Goal: Subscribe to service/newsletter

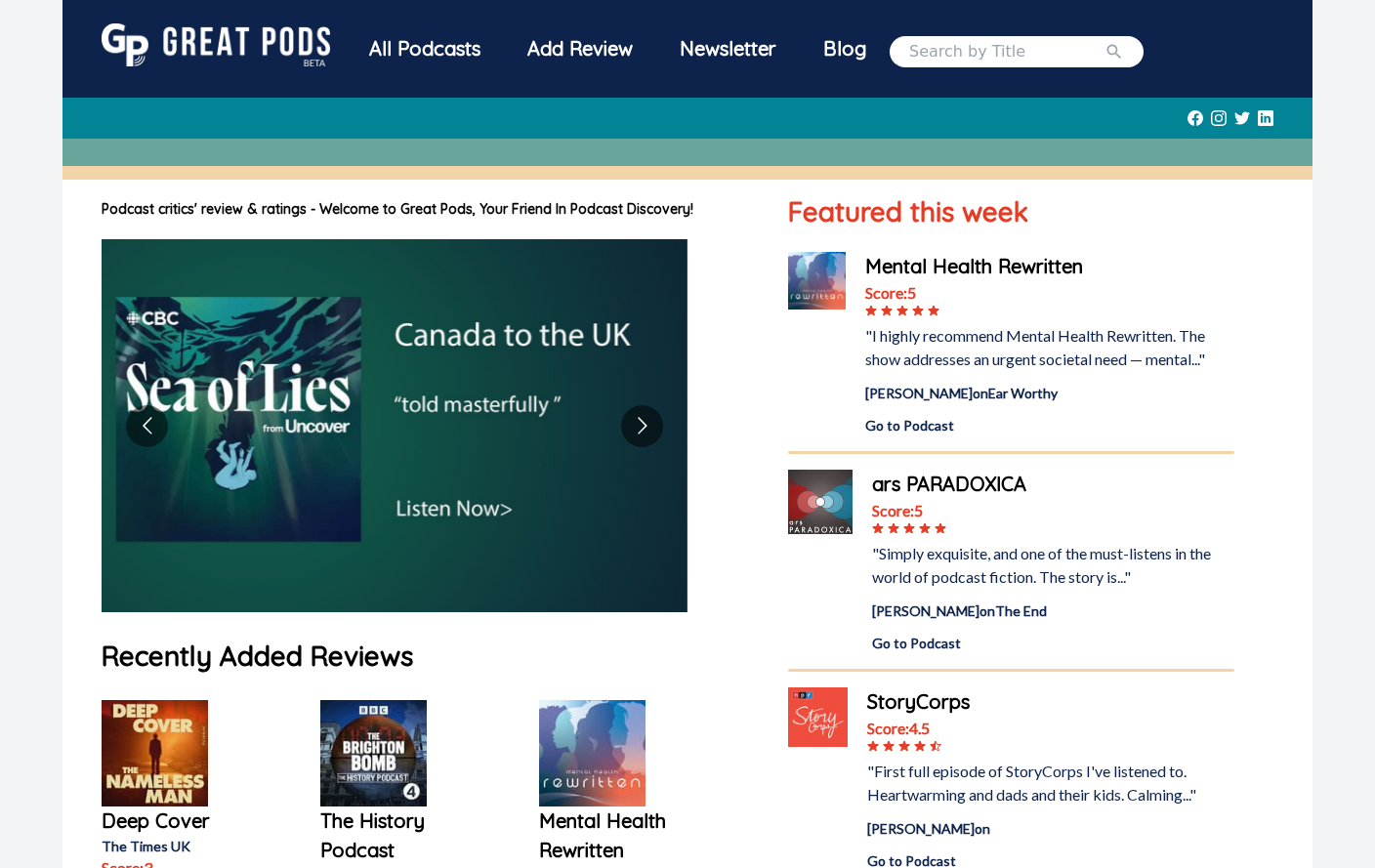
scroll to position [672, 0]
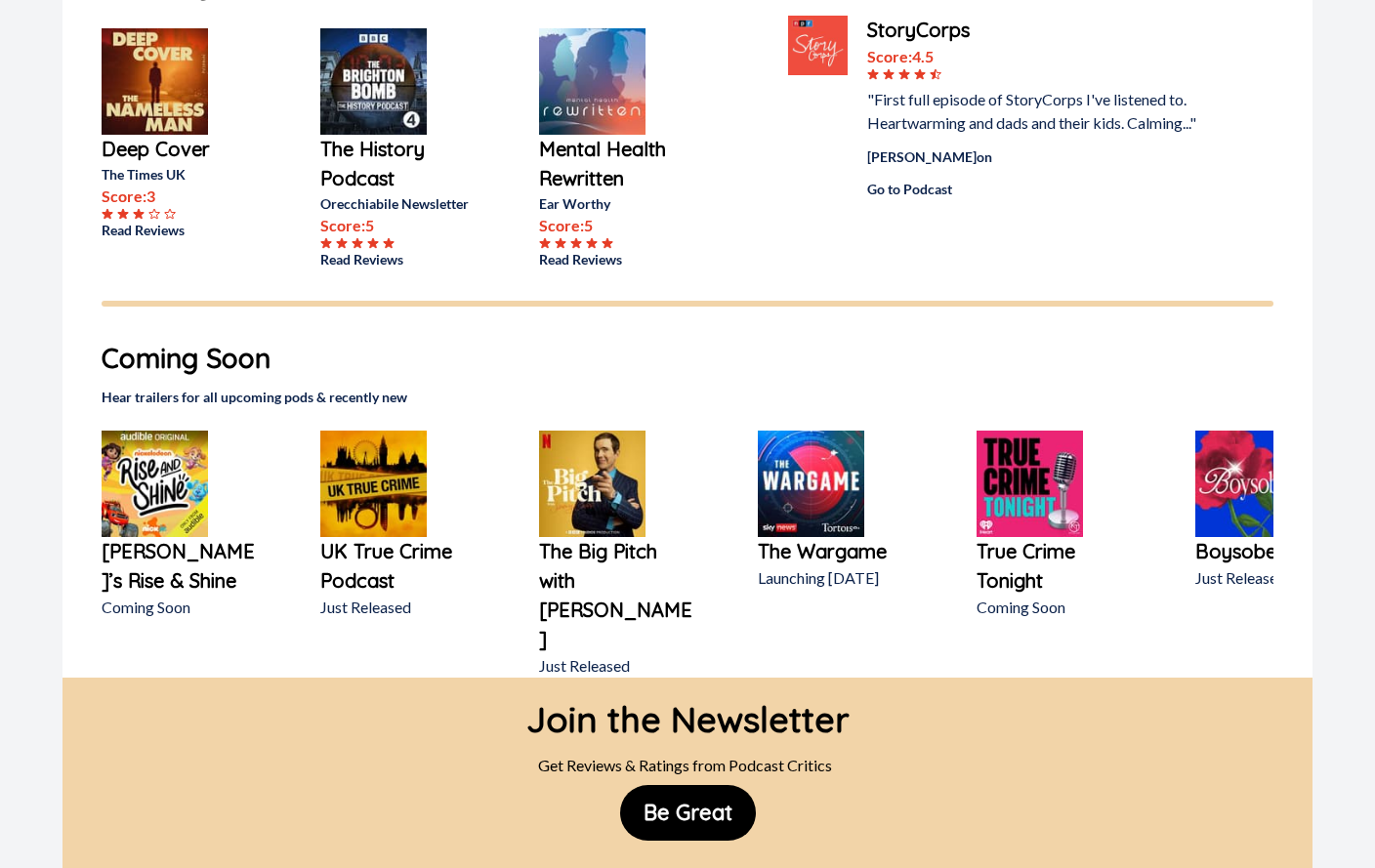
click at [823, 864] on div "Contact" at bounding box center [836, 883] width 78 height 39
copy div "Contact"
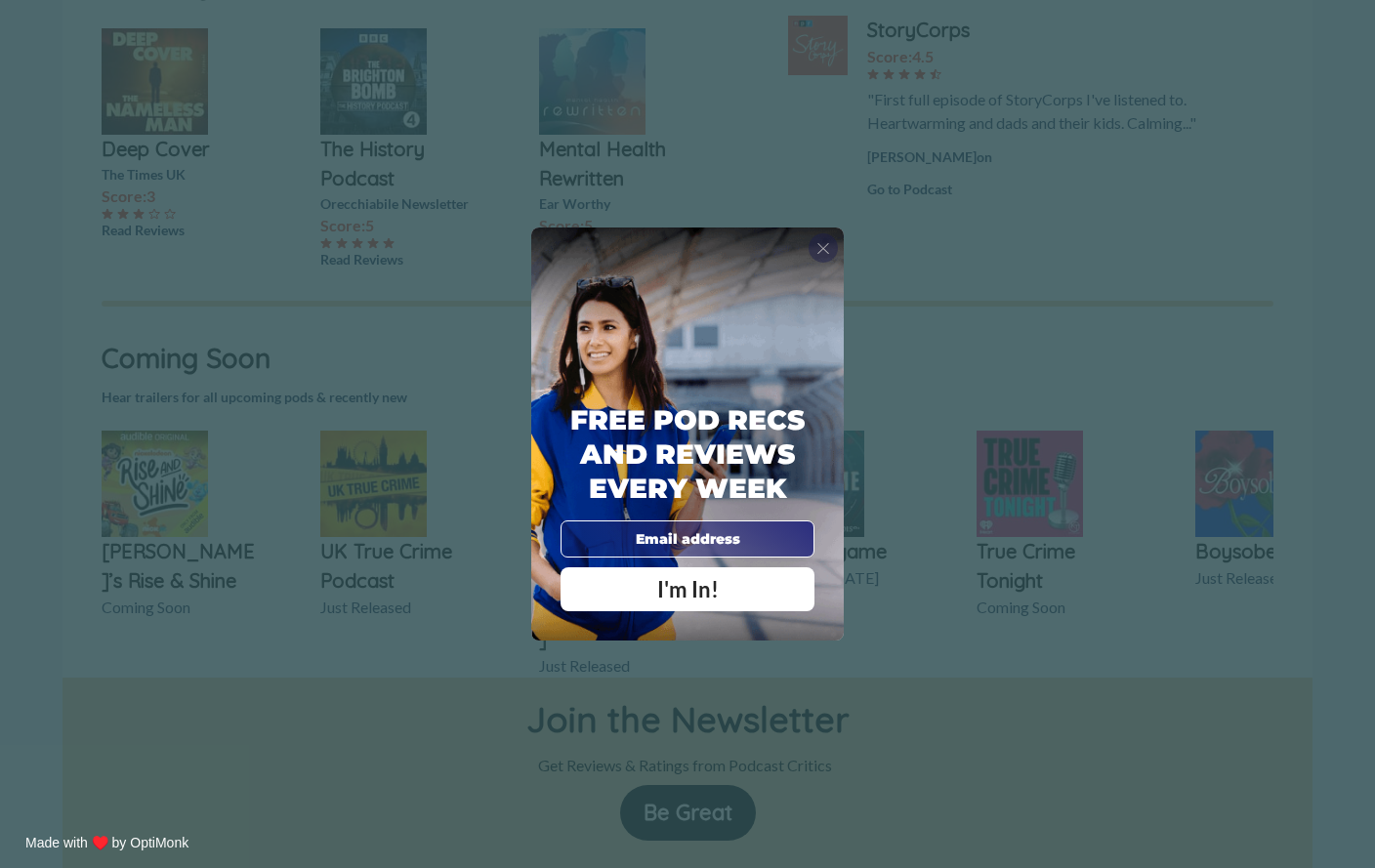
click at [822, 240] on span "X" at bounding box center [824, 248] width 14 height 20
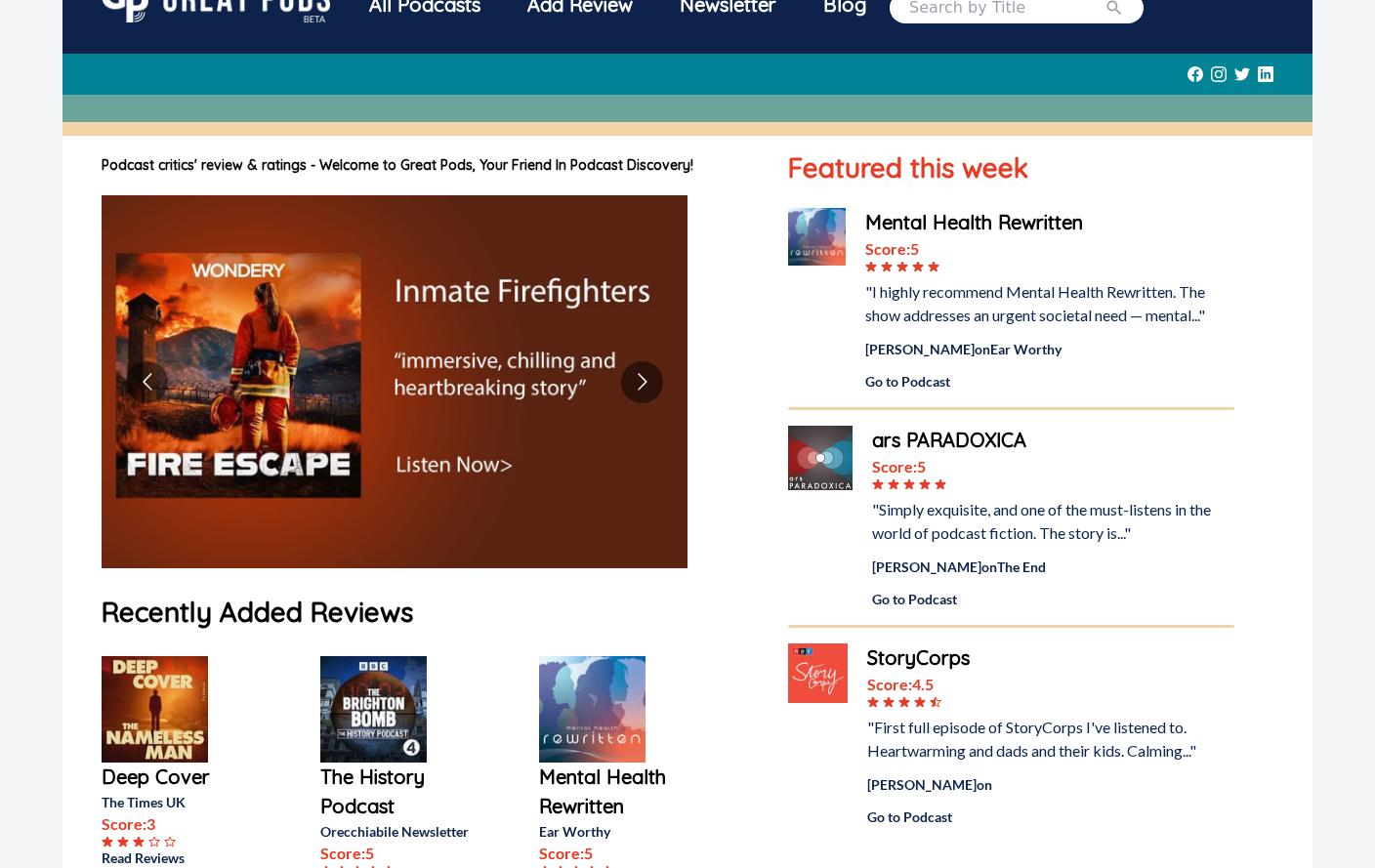
scroll to position [0, 0]
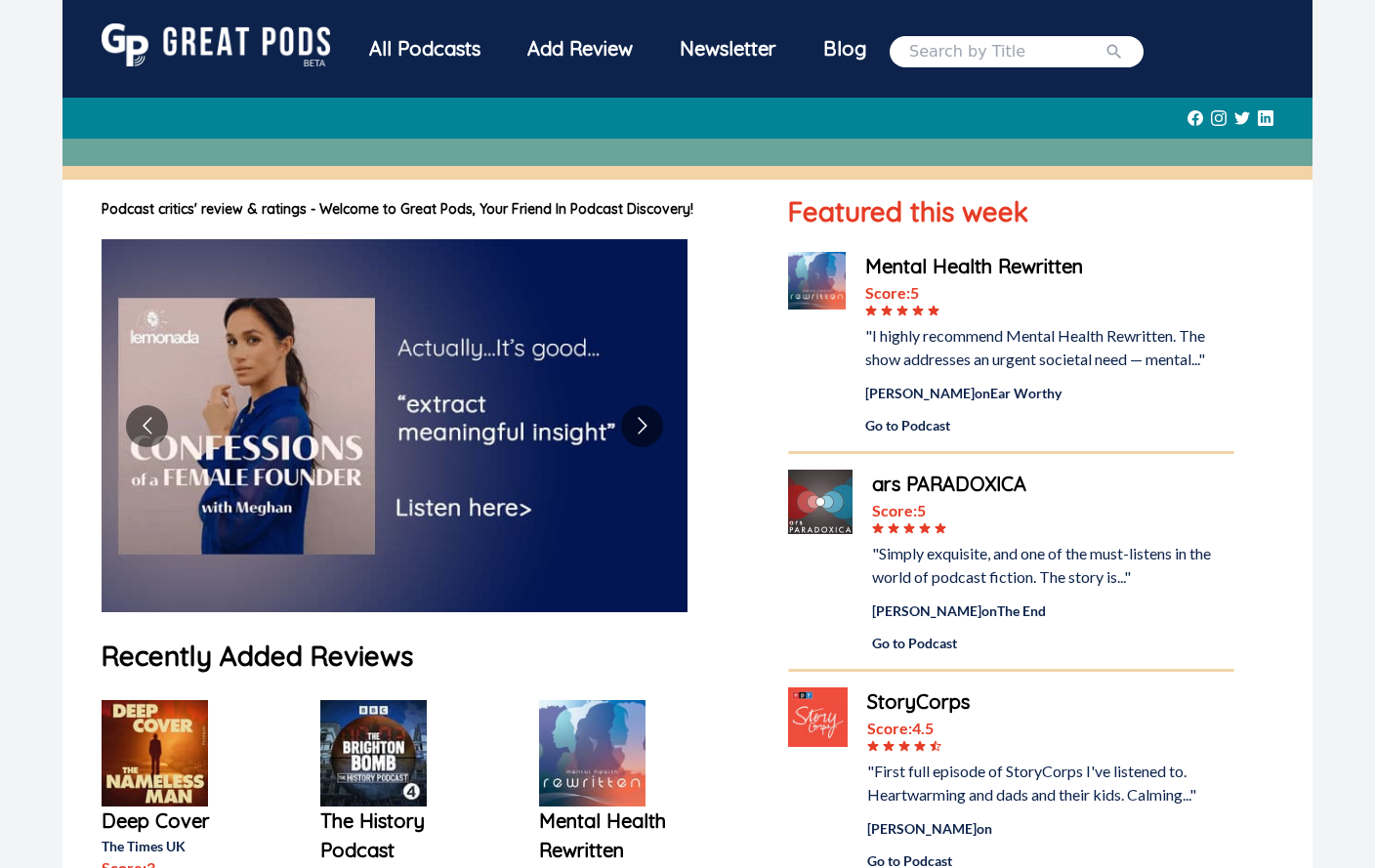
click at [256, 43] on img at bounding box center [216, 45] width 229 height 43
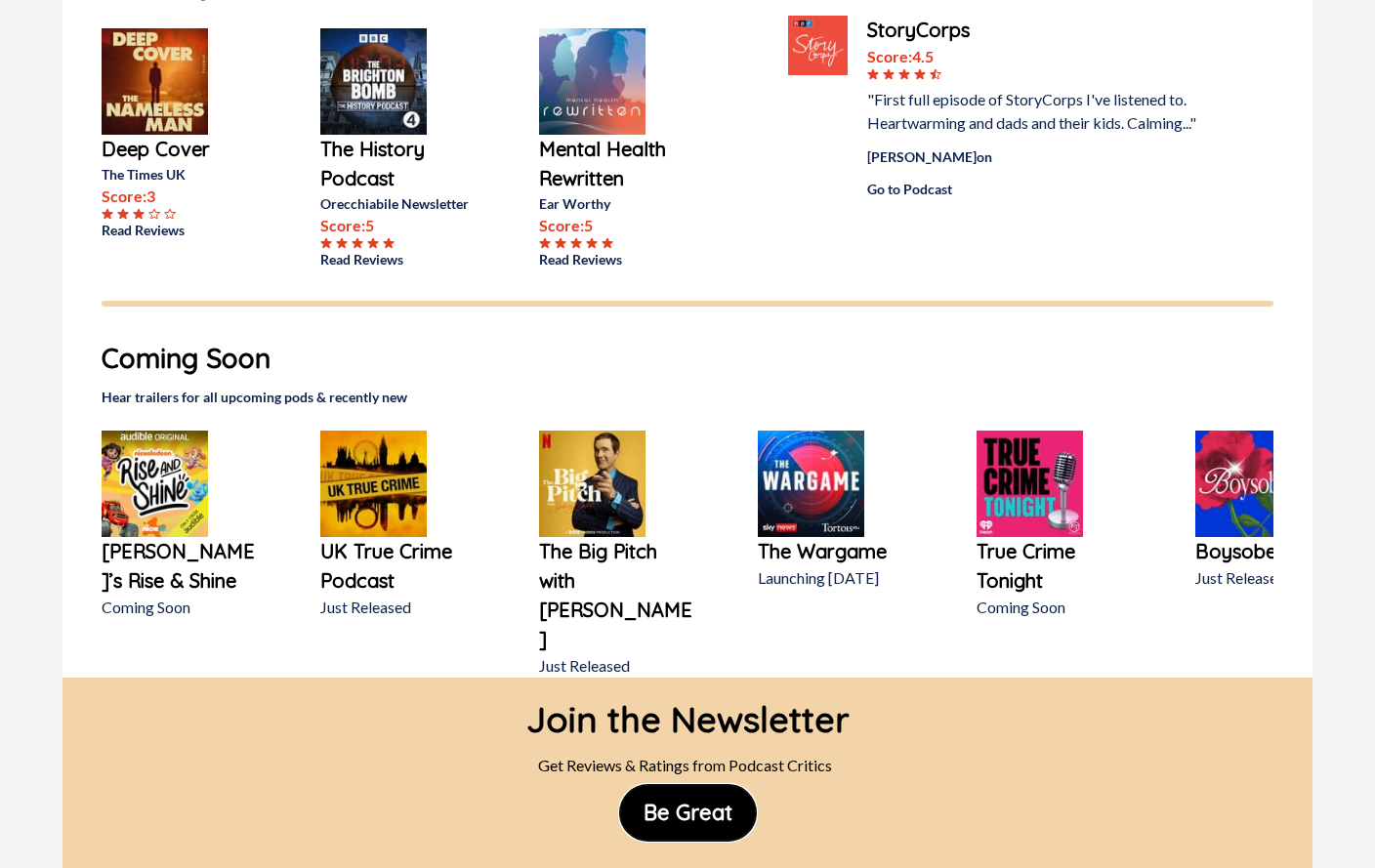
click at [677, 785] on button "Be Great" at bounding box center [687, 813] width 136 height 55
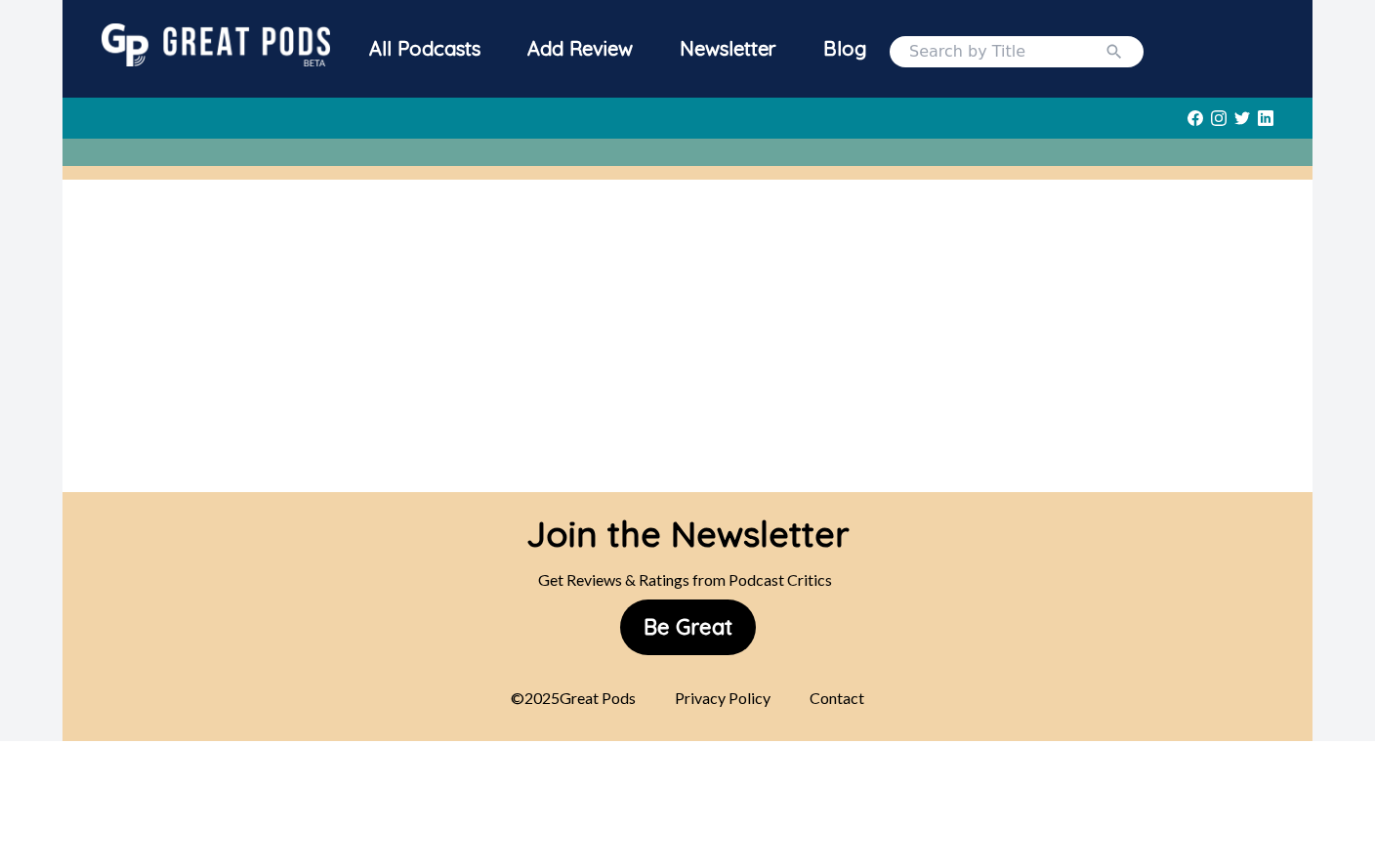
click at [835, 701] on div "Contact" at bounding box center [836, 698] width 78 height 39
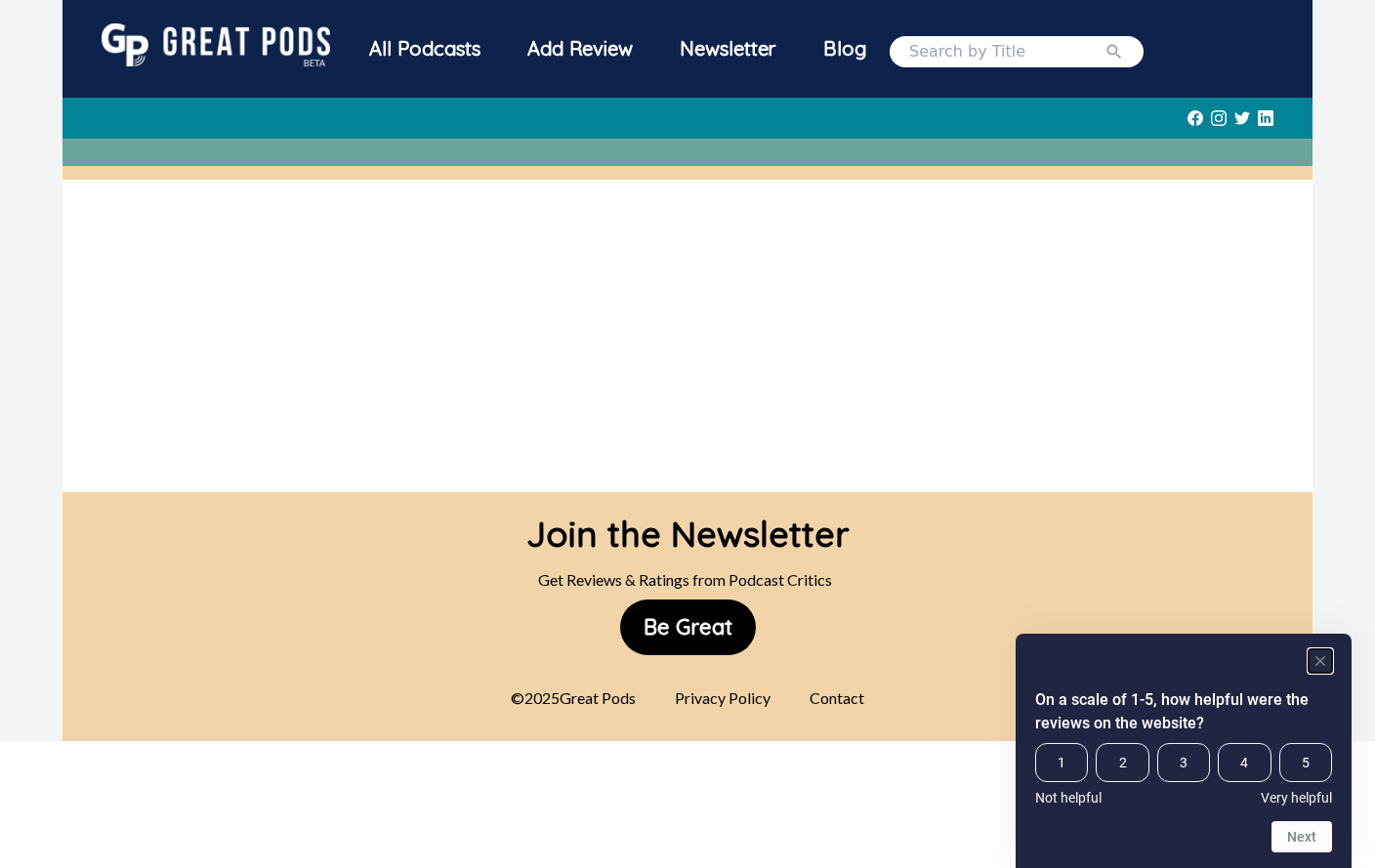
click at [1318, 657] on icon "Hide survey" at bounding box center [1321, 661] width 10 height 10
